Goal: Task Accomplishment & Management: Use online tool/utility

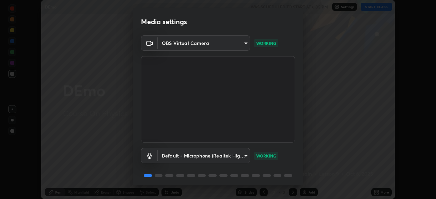
scroll to position [24, 0]
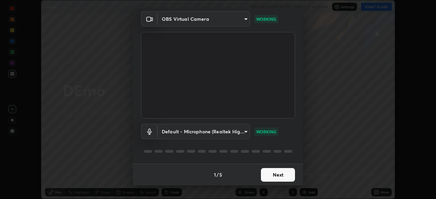
click at [275, 172] on button "Next" at bounding box center [278, 175] width 34 height 14
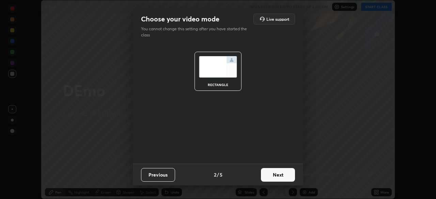
scroll to position [0, 0]
click at [278, 174] on button "Next" at bounding box center [278, 175] width 34 height 14
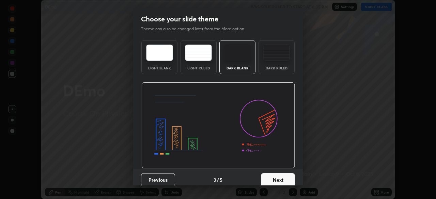
click at [278, 180] on button "Next" at bounding box center [278, 180] width 34 height 14
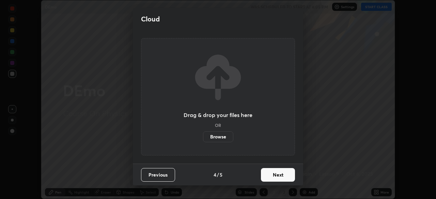
click at [278, 175] on button "Next" at bounding box center [278, 175] width 34 height 14
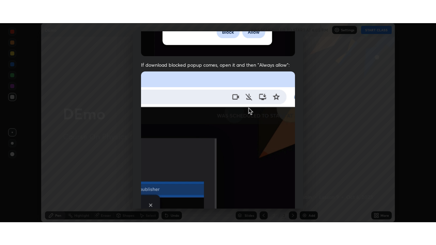
scroll to position [163, 0]
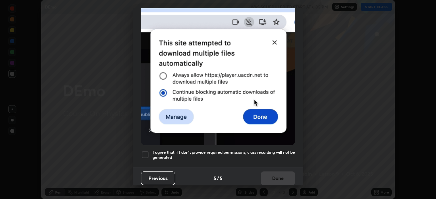
click at [148, 151] on div at bounding box center [145, 155] width 8 height 8
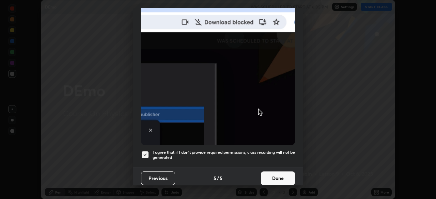
click at [283, 172] on button "Done" at bounding box center [278, 179] width 34 height 14
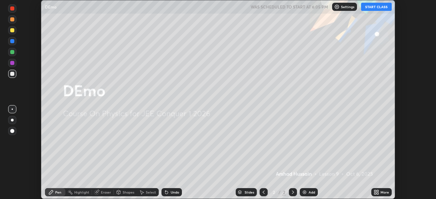
click at [378, 191] on icon at bounding box center [378, 191] width 2 height 2
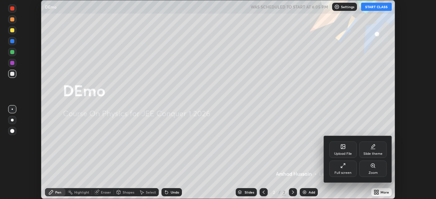
click at [379, 108] on div at bounding box center [218, 99] width 436 height 199
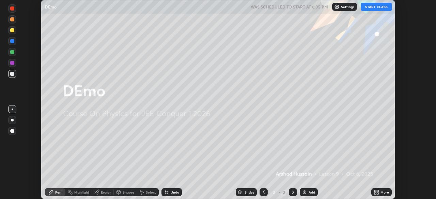
click at [378, 7] on button "START CLASS" at bounding box center [376, 7] width 31 height 8
click at [381, 191] on div "More" at bounding box center [385, 192] width 9 height 3
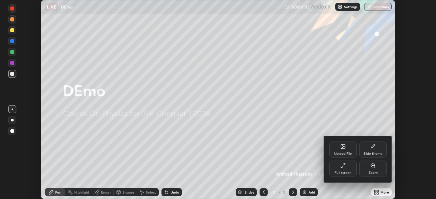
click at [345, 167] on icon at bounding box center [342, 165] width 5 height 5
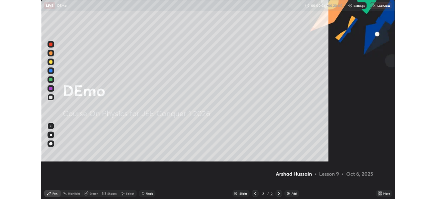
scroll to position [245, 436]
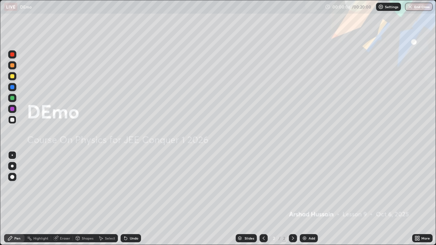
click at [292, 199] on icon at bounding box center [292, 238] width 5 height 5
click at [312, 199] on div "Add" at bounding box center [312, 238] width 6 height 3
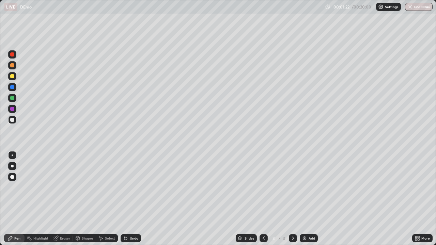
click at [64, 199] on div "Eraser" at bounding box center [65, 238] width 10 height 3
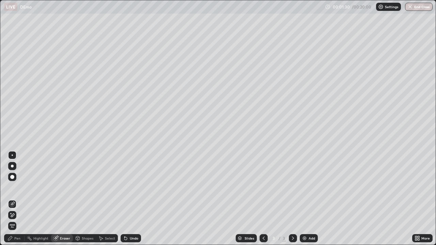
click at [305, 199] on img at bounding box center [304, 238] width 5 height 5
click at [15, 199] on div "Pen" at bounding box center [14, 238] width 20 height 8
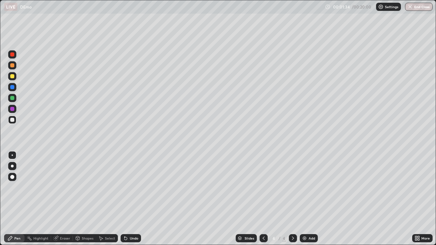
click at [16, 199] on div "Pen" at bounding box center [14, 238] width 20 height 8
click at [13, 98] on div at bounding box center [12, 98] width 4 height 4
click at [422, 7] on button "End Class" at bounding box center [419, 7] width 28 height 8
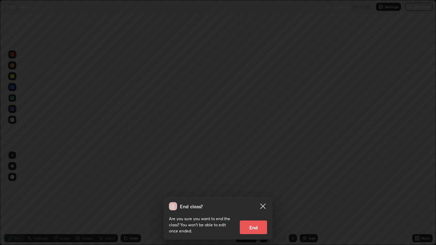
click at [254, 199] on button "End" at bounding box center [253, 228] width 27 height 14
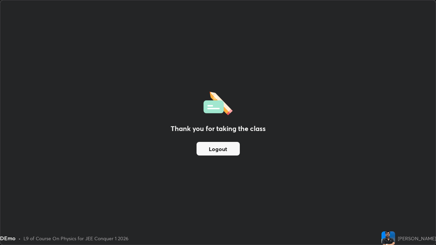
click at [295, 182] on div "Thank you for taking the class Logout" at bounding box center [218, 122] width 436 height 245
click at [423, 95] on div "Thank you for taking the class Logout" at bounding box center [218, 122] width 436 height 245
click at [336, 157] on div "Thank you for taking the class Logout" at bounding box center [218, 122] width 436 height 245
click at [335, 159] on div "Thank you for taking the class Logout" at bounding box center [218, 122] width 436 height 245
click at [214, 148] on button "Logout" at bounding box center [218, 149] width 43 height 14
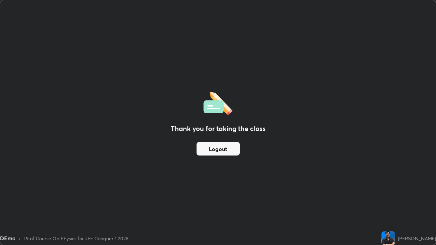
click at [117, 128] on div "Thank you for taking the class Logout" at bounding box center [218, 122] width 436 height 245
click at [117, 130] on div "Thank you for taking the class Logout" at bounding box center [218, 122] width 436 height 245
click at [136, 156] on div "Thank you for taking the class Logout" at bounding box center [218, 122] width 436 height 245
click at [132, 158] on div "Thank you for taking the class Logout" at bounding box center [218, 122] width 436 height 245
click at [406, 199] on div "[PERSON_NAME]" at bounding box center [417, 238] width 38 height 7
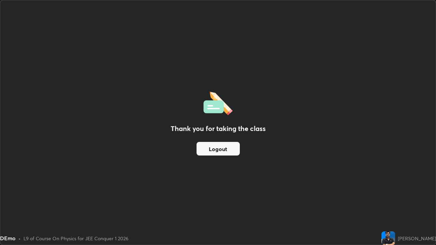
click at [406, 199] on div "[PERSON_NAME]" at bounding box center [417, 238] width 38 height 7
click at [357, 194] on div "Thank you for taking the class Logout" at bounding box center [218, 122] width 436 height 245
click at [359, 195] on div "Thank you for taking the class Logout" at bounding box center [218, 122] width 436 height 245
click at [332, 189] on div "Thank you for taking the class Logout" at bounding box center [218, 122] width 436 height 245
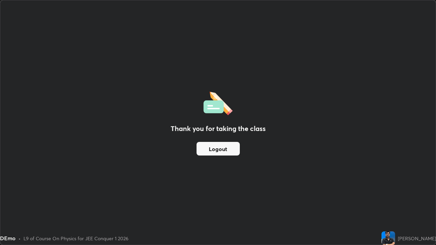
click at [220, 27] on div "Thank you for taking the class Logout" at bounding box center [218, 122] width 436 height 245
click at [218, 26] on div "Thank you for taking the class Logout" at bounding box center [218, 122] width 436 height 245
click at [321, 199] on div "DEmo • L9 of Course On Physics for JEE Conquer 1 2026" at bounding box center [189, 239] width 379 height 14
click at [400, 199] on div "[PERSON_NAME]" at bounding box center [409, 239] width 55 height 14
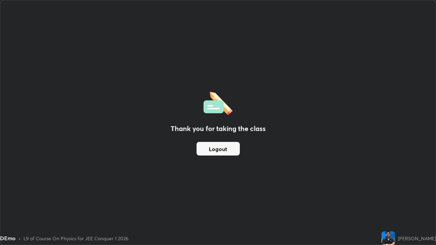
click at [225, 149] on button "Logout" at bounding box center [218, 149] width 43 height 14
click at [217, 147] on button "Logout" at bounding box center [218, 149] width 43 height 14
click at [218, 149] on button "Logout" at bounding box center [218, 149] width 43 height 14
click at [6, 186] on div "Thank you for taking the class Logout" at bounding box center [218, 122] width 436 height 245
click at [311, 199] on div "DEmo • L9 of Course On Physics for JEE Conquer 1 2026" at bounding box center [189, 239] width 379 height 14
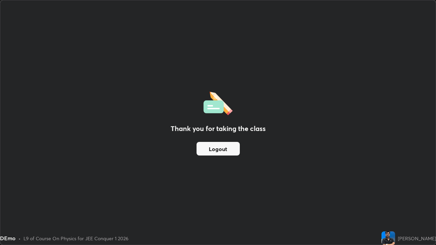
click at [260, 148] on div "Thank you for taking the class Logout" at bounding box center [218, 122] width 436 height 245
click at [260, 143] on div "Thank you for taking the class Logout" at bounding box center [218, 122] width 436 height 245
click at [215, 151] on button "Logout" at bounding box center [218, 149] width 43 height 14
click at [216, 149] on button "Logout" at bounding box center [218, 149] width 43 height 14
click at [262, 157] on div "Thank you for taking the class Logout" at bounding box center [218, 122] width 436 height 245
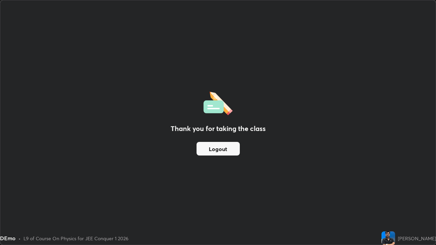
click at [263, 158] on div "Thank you for taking the class Logout" at bounding box center [218, 122] width 436 height 245
click at [424, 94] on div "Thank you for taking the class Logout" at bounding box center [218, 122] width 436 height 245
click at [394, 110] on div "Thank you for taking the class Logout" at bounding box center [218, 122] width 436 height 245
click at [422, 95] on div "Thank you for taking the class Logout" at bounding box center [218, 122] width 436 height 245
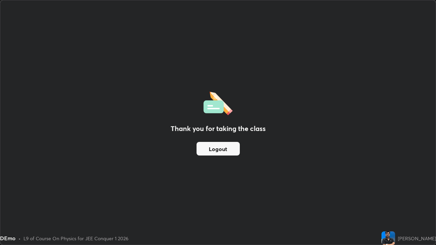
click at [182, 102] on div "Thank you for taking the class Logout" at bounding box center [218, 122] width 436 height 245
click at [206, 189] on div "Thank you for taking the class Logout" at bounding box center [218, 122] width 436 height 245
click at [205, 188] on div "Thank you for taking the class Logout" at bounding box center [218, 122] width 436 height 245
click at [98, 199] on div "L9 of Course On Physics for JEE Conquer 1 2026" at bounding box center [76, 238] width 105 height 7
click at [85, 199] on div "DEmo • L9 of Course On Physics for JEE Conquer 1 2026" at bounding box center [189, 239] width 379 height 14
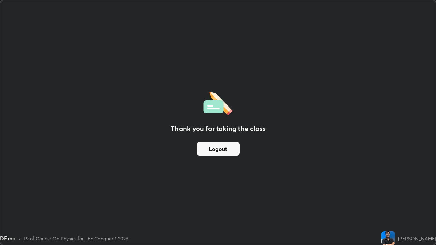
click at [82, 199] on div "DEmo • L9 of Course On Physics for JEE Conquer 1 2026" at bounding box center [189, 239] width 379 height 14
click at [5, 199] on div "DEmo" at bounding box center [8, 238] width 16 height 8
click at [4, 199] on div "DEmo" at bounding box center [8, 238] width 16 height 8
click at [5, 199] on div "DEmo" at bounding box center [8, 238] width 16 height 8
click at [8, 199] on div "DEmo" at bounding box center [8, 238] width 16 height 8
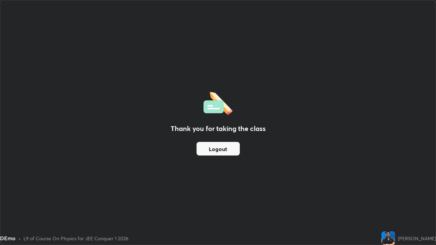
click at [6, 199] on div "DEmo" at bounding box center [8, 238] width 16 height 8
click at [18, 199] on div "DEmo • L9 of Course On Physics for JEE Conquer 1 2026" at bounding box center [189, 239] width 379 height 14
click at [15, 199] on div "DEmo" at bounding box center [8, 238] width 16 height 8
click at [7, 199] on div "DEmo" at bounding box center [8, 238] width 16 height 8
click at [4, 199] on div "DEmo" at bounding box center [8, 238] width 16 height 8
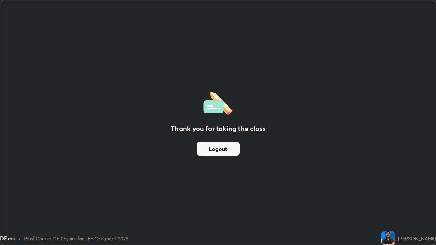
click at [6, 199] on div "DEmo" at bounding box center [8, 238] width 16 height 8
click at [368, 155] on div "Thank you for taking the class Logout" at bounding box center [218, 122] width 436 height 245
click at [370, 156] on div "Thank you for taking the class Logout" at bounding box center [218, 122] width 436 height 245
click at [373, 163] on div "Thank you for taking the class Logout" at bounding box center [218, 122] width 436 height 245
click at [407, 199] on div "[PERSON_NAME]" at bounding box center [417, 238] width 38 height 7
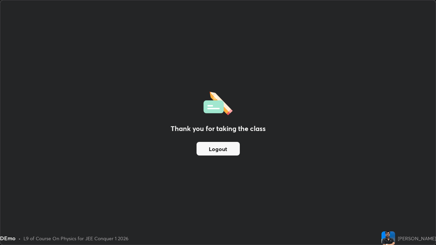
click at [405, 199] on div "[PERSON_NAME]" at bounding box center [417, 238] width 38 height 7
click at [415, 199] on div "[PERSON_NAME]" at bounding box center [409, 239] width 55 height 14
click at [416, 199] on div "[PERSON_NAME]" at bounding box center [417, 238] width 38 height 7
click at [406, 199] on div "[PERSON_NAME]" at bounding box center [417, 238] width 38 height 7
click at [407, 199] on div "[PERSON_NAME]" at bounding box center [417, 238] width 38 height 7
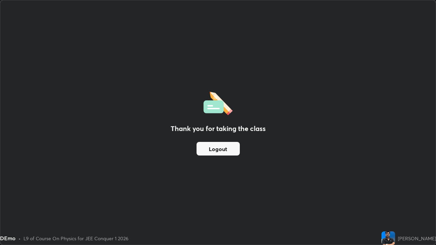
click at [407, 199] on div "[PERSON_NAME]" at bounding box center [417, 238] width 38 height 7
click at [408, 199] on div "[PERSON_NAME]" at bounding box center [417, 238] width 38 height 7
click at [409, 199] on div "[PERSON_NAME]" at bounding box center [417, 238] width 38 height 7
click at [395, 199] on img at bounding box center [389, 239] width 14 height 14
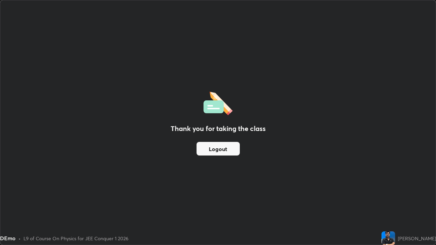
click at [391, 199] on img at bounding box center [389, 239] width 14 height 14
click at [392, 199] on img at bounding box center [389, 239] width 14 height 14
click at [403, 199] on div "[PERSON_NAME]" at bounding box center [417, 238] width 38 height 7
click at [395, 199] on img at bounding box center [389, 239] width 14 height 14
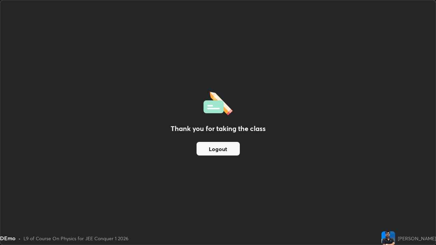
click at [223, 149] on button "Logout" at bounding box center [218, 149] width 43 height 14
click at [223, 150] on button "Logout" at bounding box center [218, 149] width 43 height 14
click at [385, 199] on div "Thank you for taking the class Logout" at bounding box center [218, 122] width 436 height 245
click at [374, 179] on div "Thank you for taking the class Logout" at bounding box center [218, 122] width 436 height 245
click at [372, 179] on div "Thank you for taking the class Logout" at bounding box center [218, 122] width 436 height 245
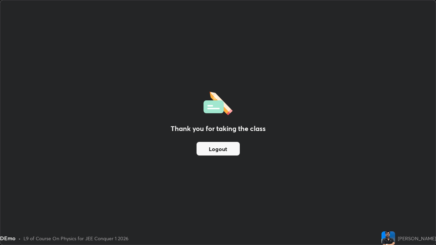
click at [214, 146] on button "Logout" at bounding box center [218, 149] width 43 height 14
click at [421, 95] on div "Thank you for taking the class Logout" at bounding box center [218, 122] width 436 height 245
click at [223, 150] on button "Logout" at bounding box center [218, 149] width 43 height 14
click at [221, 149] on button "Logout" at bounding box center [218, 149] width 43 height 14
click at [221, 147] on button "Logout" at bounding box center [218, 149] width 43 height 14
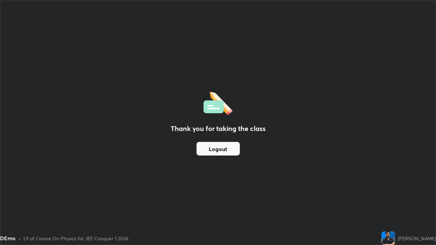
click at [428, 80] on div "Thank you for taking the class Logout" at bounding box center [218, 122] width 436 height 245
click at [184, 92] on div "Thank you for taking the class Logout" at bounding box center [218, 122] width 436 height 245
click at [182, 91] on div "Thank you for taking the class Logout" at bounding box center [218, 122] width 436 height 245
click at [215, 152] on button "Logout" at bounding box center [218, 149] width 43 height 14
click at [215, 150] on button "Logout" at bounding box center [218, 149] width 43 height 14
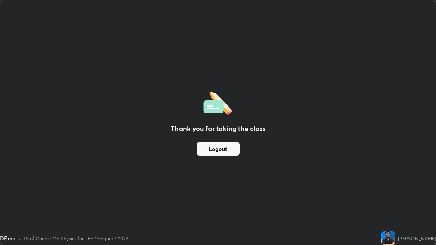
click at [425, 95] on div "Thank you for taking the class Logout" at bounding box center [218, 122] width 436 height 245
click at [6, 180] on div "Thank you for taking the class Logout" at bounding box center [218, 122] width 436 height 245
click at [21, 163] on div "Thank you for taking the class Logout" at bounding box center [218, 122] width 436 height 245
click at [226, 150] on button "Logout" at bounding box center [218, 149] width 43 height 14
click at [228, 149] on button "Logout" at bounding box center [218, 149] width 43 height 14
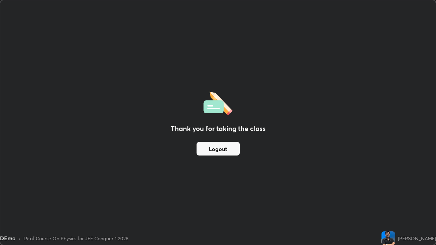
click at [229, 149] on button "Logout" at bounding box center [218, 149] width 43 height 14
click at [395, 199] on img at bounding box center [389, 239] width 14 height 14
click at [406, 199] on div "[PERSON_NAME]" at bounding box center [417, 238] width 38 height 7
click at [413, 199] on div "[PERSON_NAME]" at bounding box center [417, 238] width 38 height 7
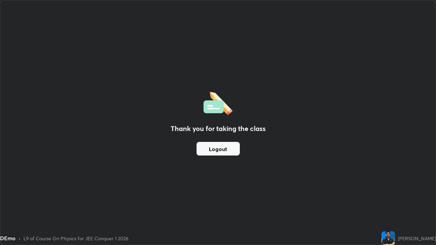
click at [413, 199] on div "[PERSON_NAME]" at bounding box center [417, 238] width 38 height 7
click at [167, 178] on div "Thank you for taking the class Logout" at bounding box center [218, 122] width 436 height 245
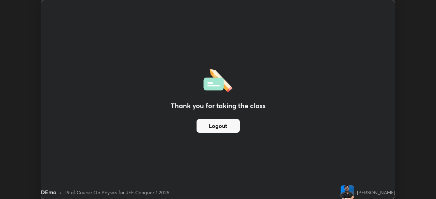
scroll to position [33877, 33641]
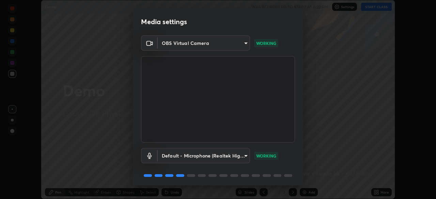
scroll to position [24, 0]
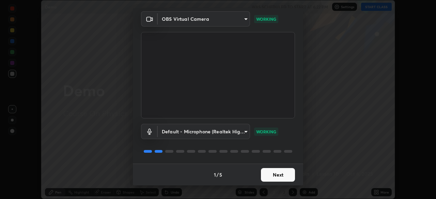
click at [276, 175] on button "Next" at bounding box center [278, 175] width 34 height 14
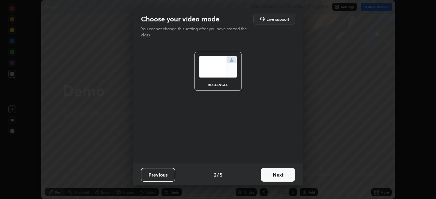
scroll to position [0, 0]
click at [278, 176] on button "Next" at bounding box center [278, 175] width 34 height 14
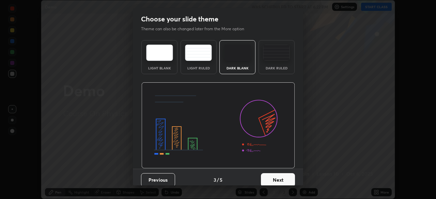
click at [279, 179] on button "Next" at bounding box center [278, 180] width 34 height 14
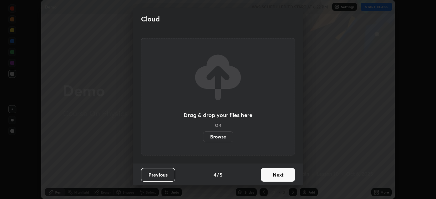
click at [280, 176] on button "Next" at bounding box center [278, 175] width 34 height 14
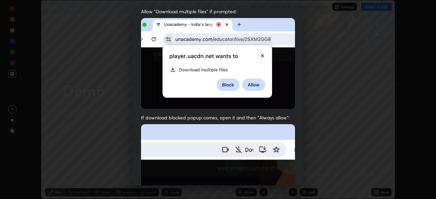
scroll to position [163, 0]
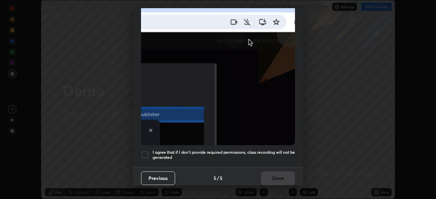
click at [147, 151] on div at bounding box center [145, 155] width 8 height 8
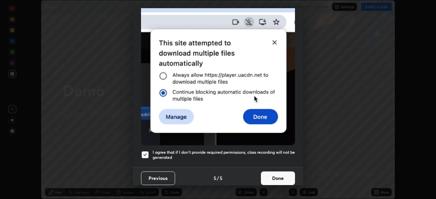
click at [279, 173] on button "Done" at bounding box center [278, 179] width 34 height 14
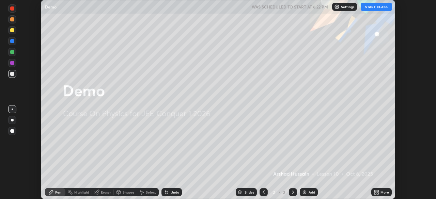
click at [345, 7] on p "Settings" at bounding box center [347, 6] width 13 height 3
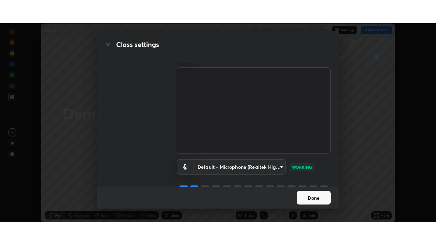
scroll to position [31, 0]
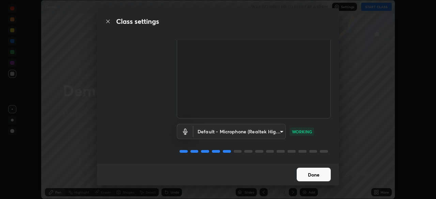
click at [314, 175] on button "Done" at bounding box center [314, 175] width 34 height 14
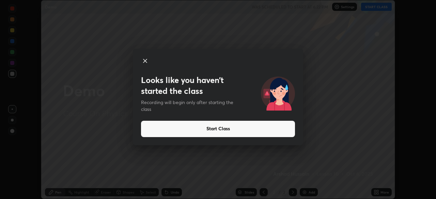
click at [227, 127] on button "Start Class" at bounding box center [218, 129] width 154 height 16
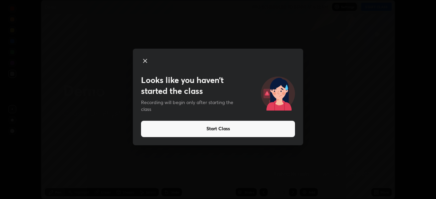
click at [242, 128] on button "Start Class" at bounding box center [218, 129] width 154 height 16
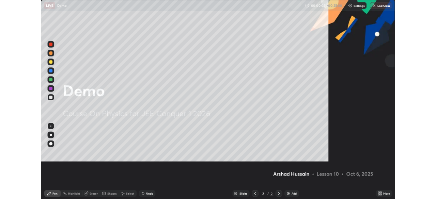
scroll to position [245, 436]
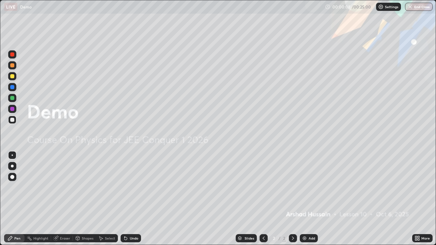
click at [306, 199] on img at bounding box center [304, 238] width 5 height 5
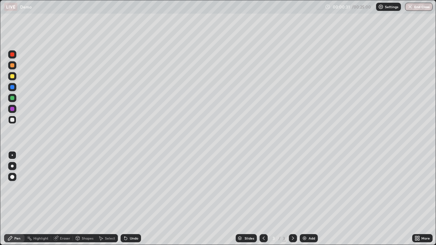
click at [417, 199] on icon at bounding box center [417, 238] width 5 height 5
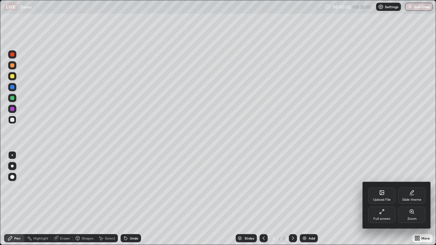
click at [381, 199] on icon at bounding box center [381, 211] width 5 height 5
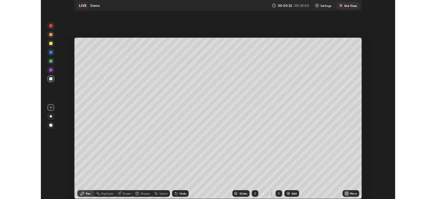
scroll to position [33877, 33641]
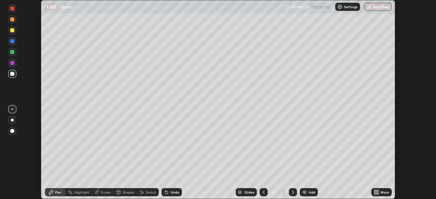
click at [380, 7] on button "End Class" at bounding box center [378, 7] width 28 height 8
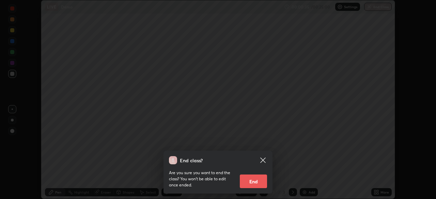
click at [254, 182] on button "End" at bounding box center [253, 182] width 27 height 14
